Goal: Navigation & Orientation: Find specific page/section

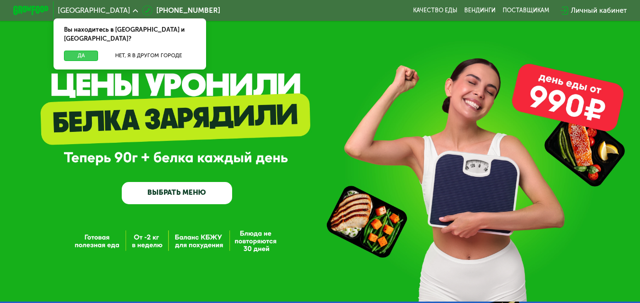
click at [77, 51] on button "Да" at bounding box center [81, 56] width 34 height 11
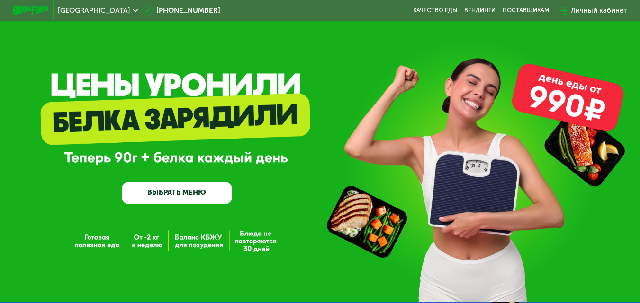
click at [133, 11] on icon at bounding box center [135, 10] width 5 height 5
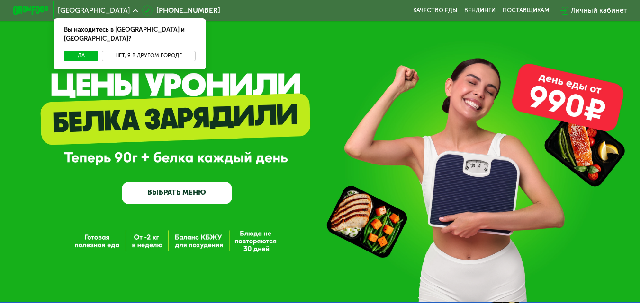
click at [128, 51] on button "Нет, я в другом городе" at bounding box center [149, 56] width 94 height 11
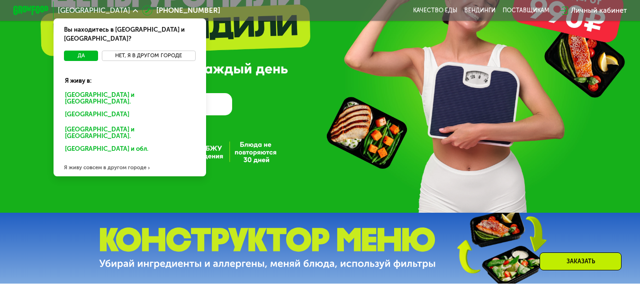
scroll to position [95, 0]
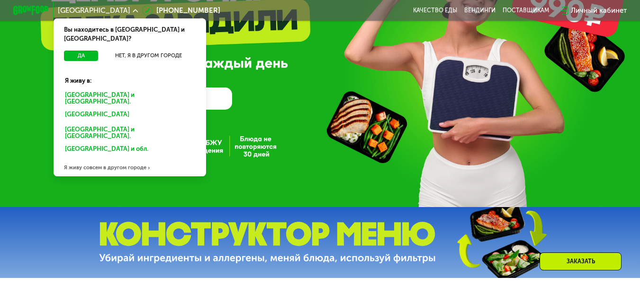
click at [119, 108] on div "Санкт-Петербурге и обл." at bounding box center [128, 115] width 139 height 14
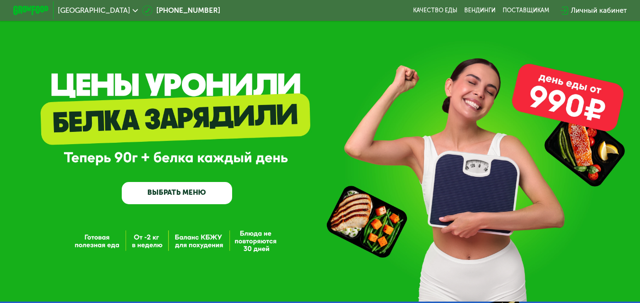
drag, startPoint x: 117, startPoint y: 10, endPoint x: 92, endPoint y: 8, distance: 25.2
click at [92, 8] on span "[GEOGRAPHIC_DATA]" at bounding box center [94, 10] width 72 height 7
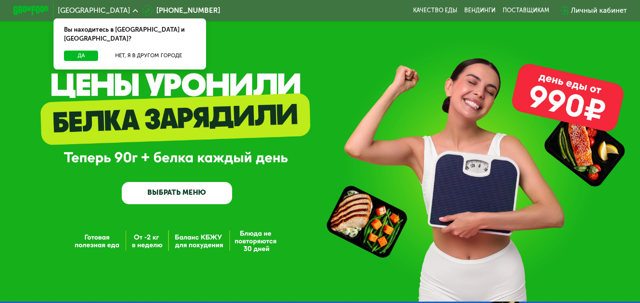
click at [133, 9] on icon at bounding box center [135, 10] width 5 height 5
click at [119, 51] on button "Нет, я в другом городе" at bounding box center [149, 56] width 94 height 11
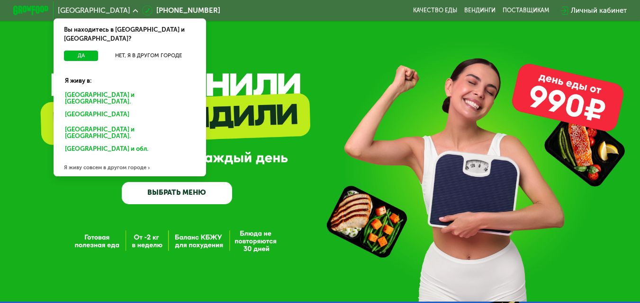
click at [147, 167] on icon at bounding box center [149, 168] width 4 height 3
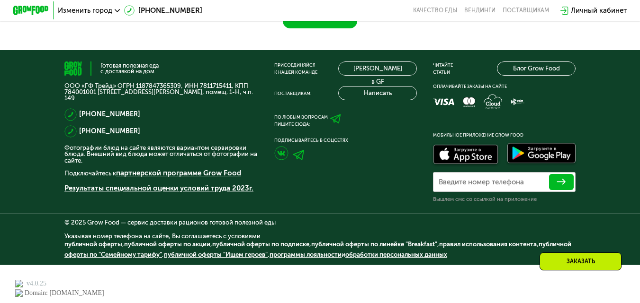
scroll to position [721, 0]
